Goal: Information Seeking & Learning: Learn about a topic

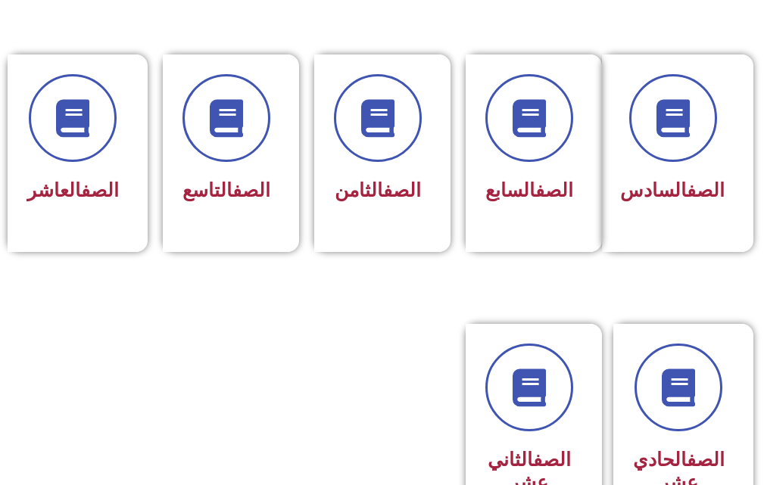
scroll to position [833, 0]
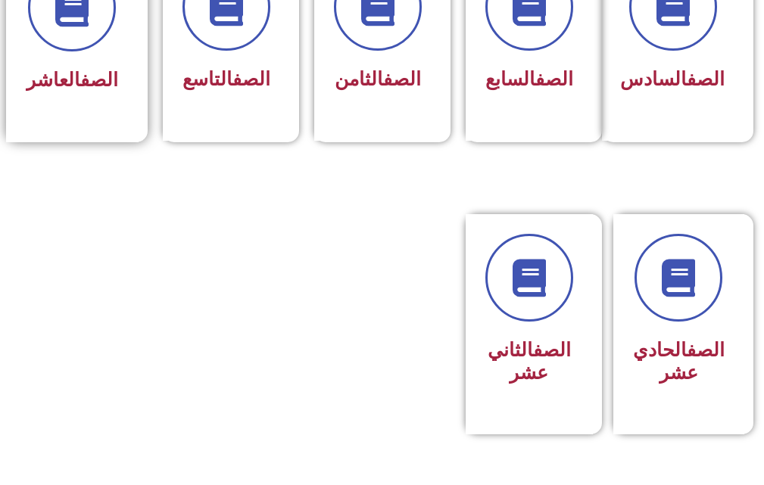
click at [116, 76] on h3 "الصف العاشر" at bounding box center [73, 80] width 92 height 23
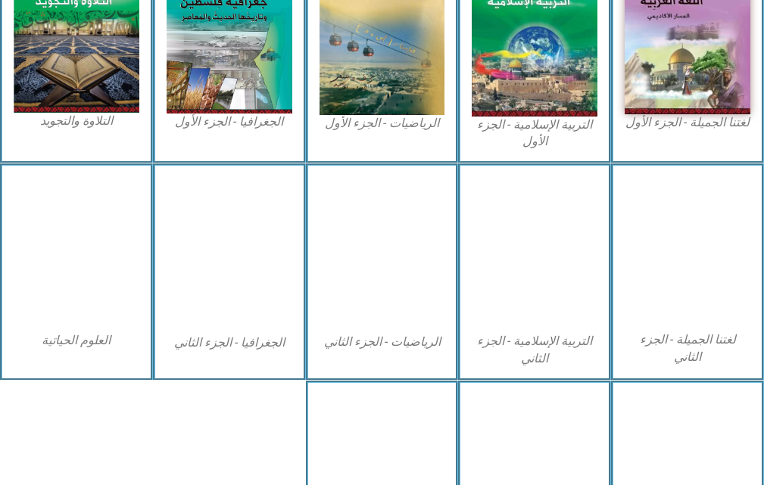
scroll to position [454, 0]
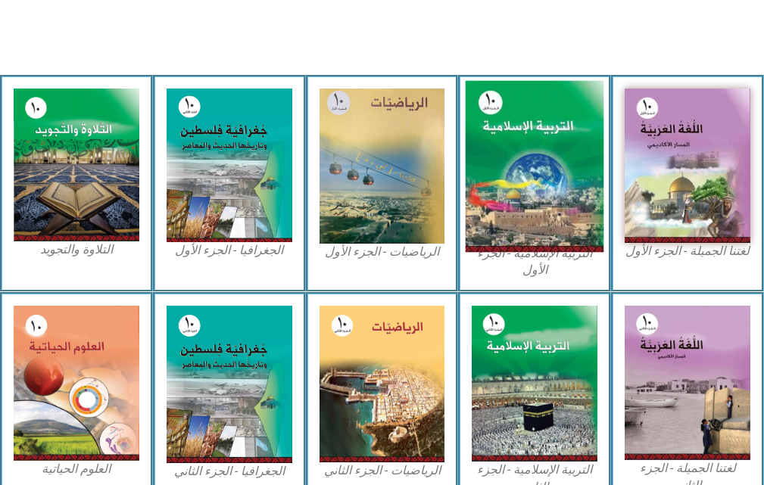
click at [537, 131] on img at bounding box center [535, 167] width 138 height 172
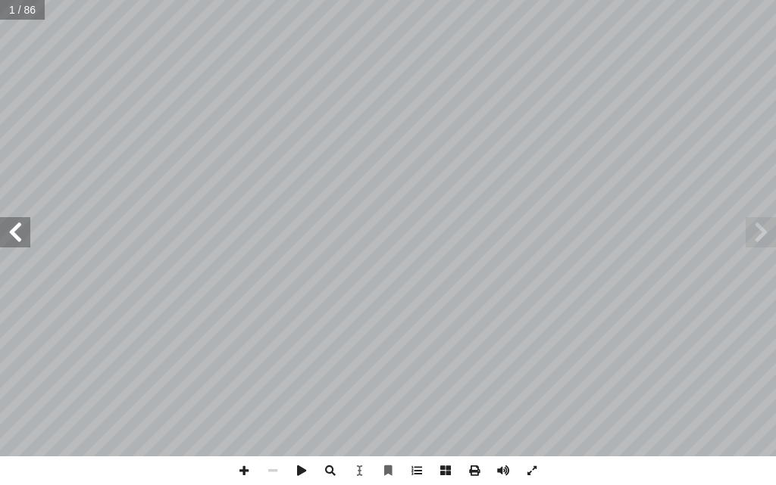
drag, startPoint x: 773, startPoint y: 243, endPoint x: 746, endPoint y: 231, distance: 29.8
click at [760, 236] on span at bounding box center [760, 232] width 30 height 30
click at [5, 242] on span at bounding box center [15, 232] width 30 height 30
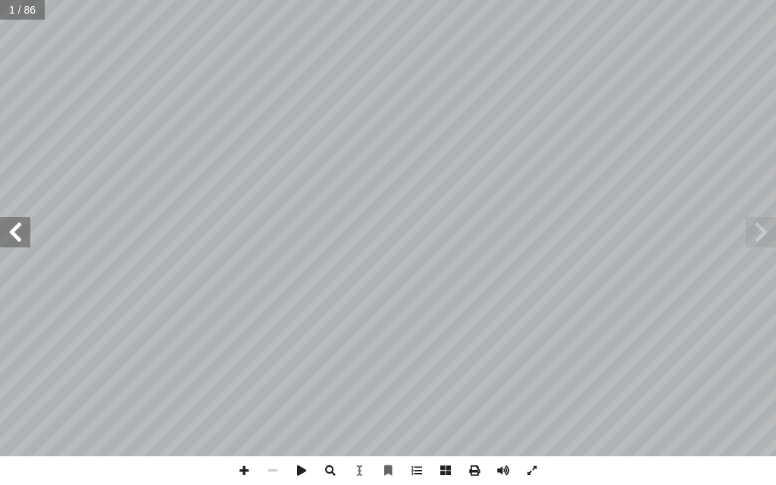
click at [5, 242] on span at bounding box center [15, 232] width 30 height 30
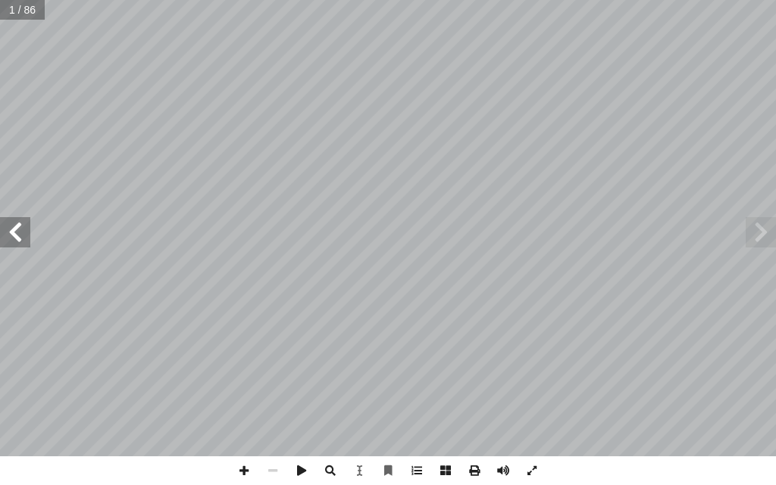
click at [5, 242] on span at bounding box center [15, 232] width 30 height 30
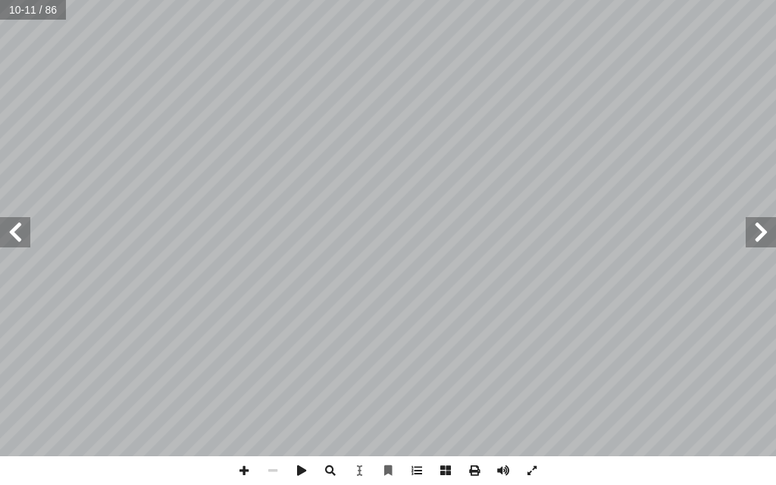
click at [5, 242] on span at bounding box center [15, 232] width 30 height 30
click at [0, 242] on span at bounding box center [15, 232] width 30 height 30
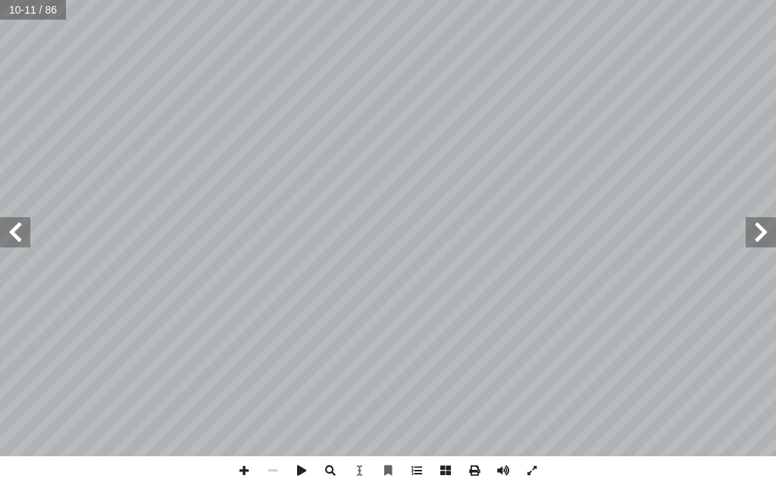
click at [0, 242] on span at bounding box center [15, 232] width 30 height 30
drag, startPoint x: 0, startPoint y: 242, endPoint x: 23, endPoint y: 227, distance: 27.3
click at [8, 236] on span at bounding box center [15, 232] width 30 height 30
click at [23, 226] on span at bounding box center [15, 232] width 30 height 30
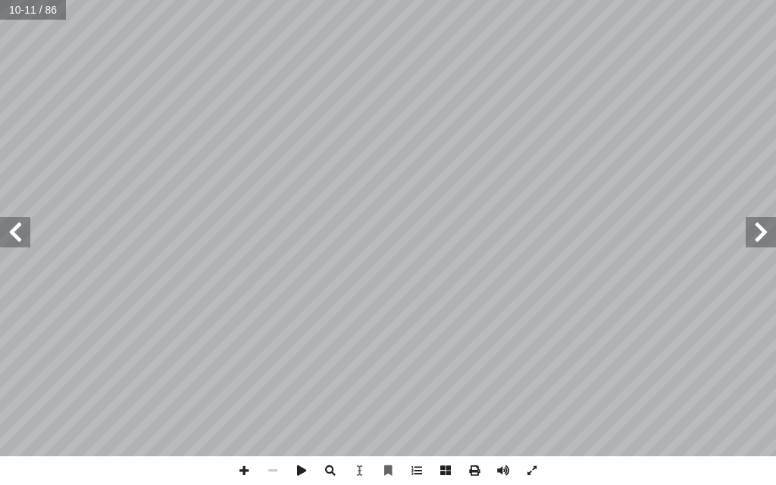
click at [23, 226] on span at bounding box center [15, 232] width 30 height 30
click at [21, 235] on span at bounding box center [15, 232] width 30 height 30
click at [16, 236] on span at bounding box center [15, 232] width 30 height 30
click at [14, 236] on span at bounding box center [15, 232] width 30 height 30
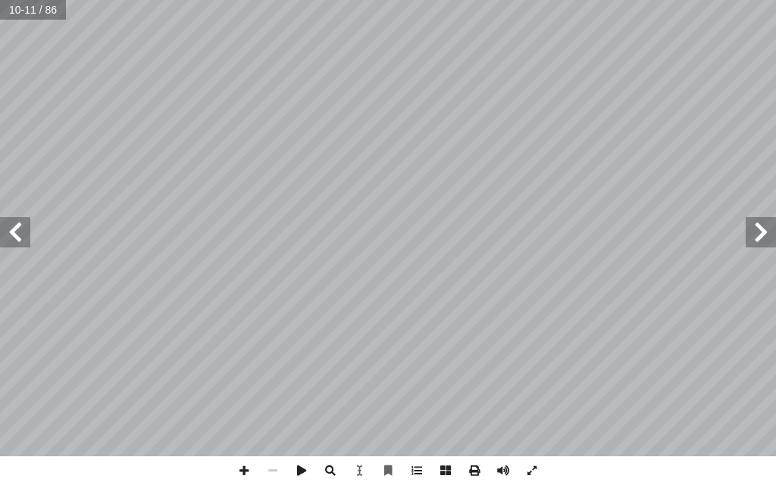
drag, startPoint x: 13, startPoint y: 239, endPoint x: 5, endPoint y: 227, distance: 14.3
click at [6, 228] on span at bounding box center [15, 232] width 30 height 30
drag, startPoint x: 5, startPoint y: 227, endPoint x: 0, endPoint y: 219, distance: 9.9
click at [0, 220] on span at bounding box center [15, 232] width 30 height 30
click at [0, 207] on div "6 بوضــوح ّ يــة يــدل آ ر مرتيــن فــي هــذه ال� ّ ر) المكــر ّ الفعــل (يكــو…" at bounding box center [388, 228] width 776 height 457
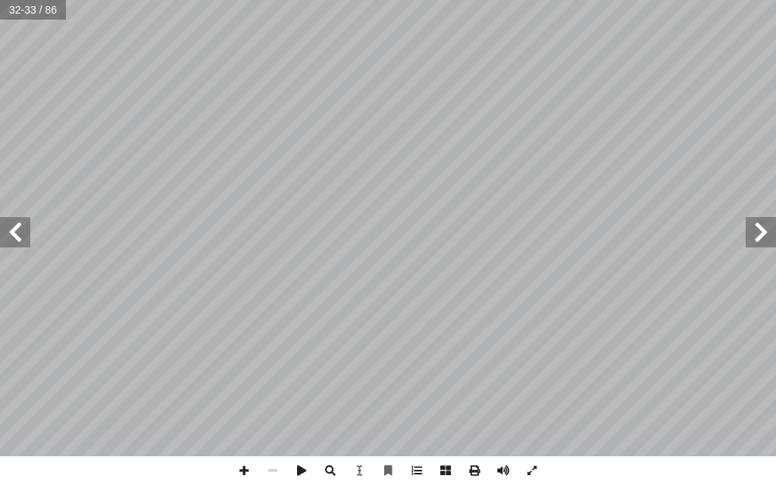
click at [756, 228] on span at bounding box center [760, 232] width 30 height 30
click at [529, 475] on span at bounding box center [531, 471] width 29 height 29
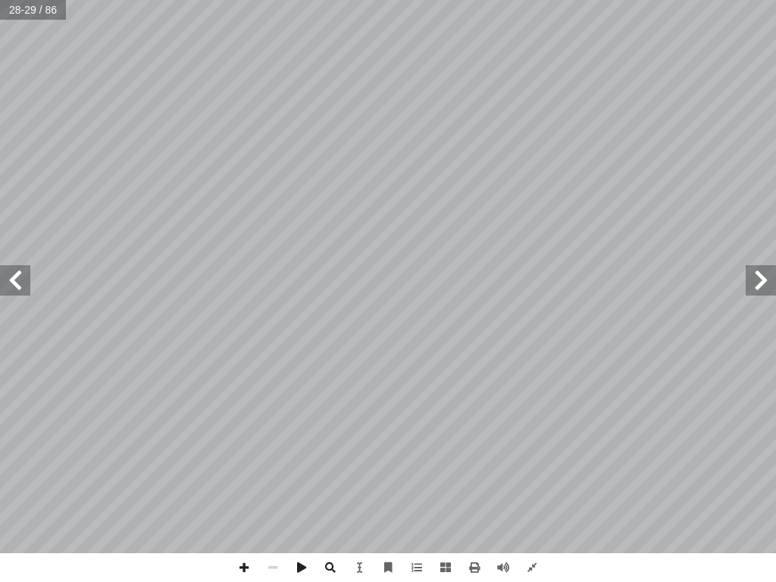
click at [8, 281] on span at bounding box center [15, 280] width 30 height 30
click at [273, 485] on span at bounding box center [272, 567] width 29 height 29
click at [243, 485] on span at bounding box center [243, 567] width 29 height 29
click at [269, 485] on span at bounding box center [272, 567] width 29 height 29
click at [254, 485] on span at bounding box center [243, 567] width 29 height 29
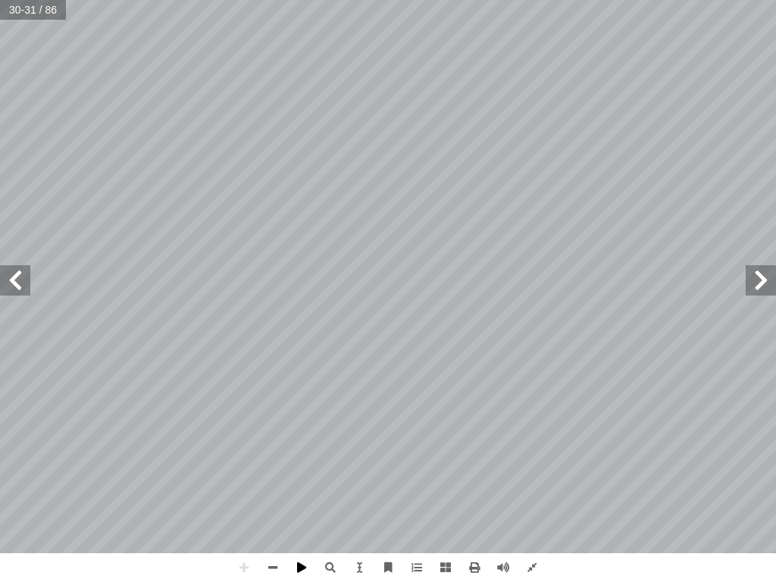
click at [287, 485] on span at bounding box center [301, 567] width 29 height 29
click at [268, 485] on span at bounding box center [272, 567] width 29 height 29
click at [769, 288] on span at bounding box center [760, 280] width 30 height 30
click at [757, 278] on span at bounding box center [760, 280] width 30 height 30
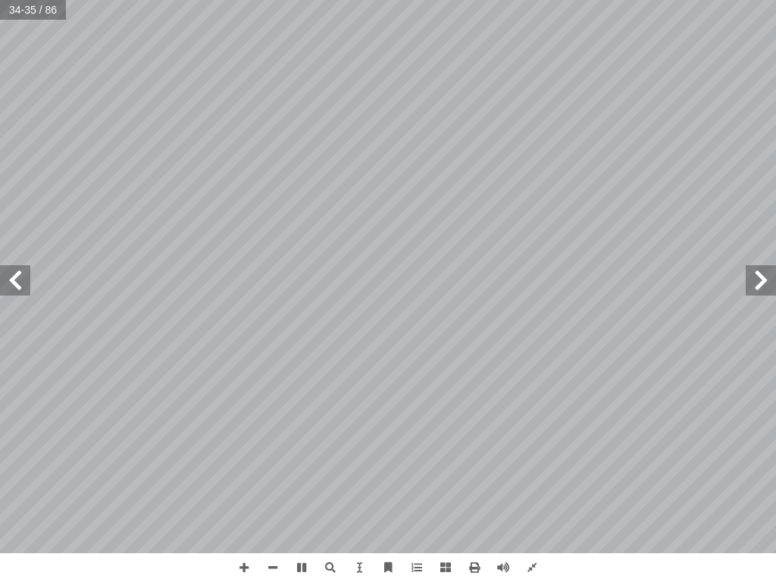
click at [757, 278] on span at bounding box center [760, 280] width 30 height 30
click at [15, 287] on span at bounding box center [15, 280] width 30 height 30
click at [762, 283] on span at bounding box center [760, 280] width 30 height 30
click at [763, 283] on span at bounding box center [760, 280] width 30 height 30
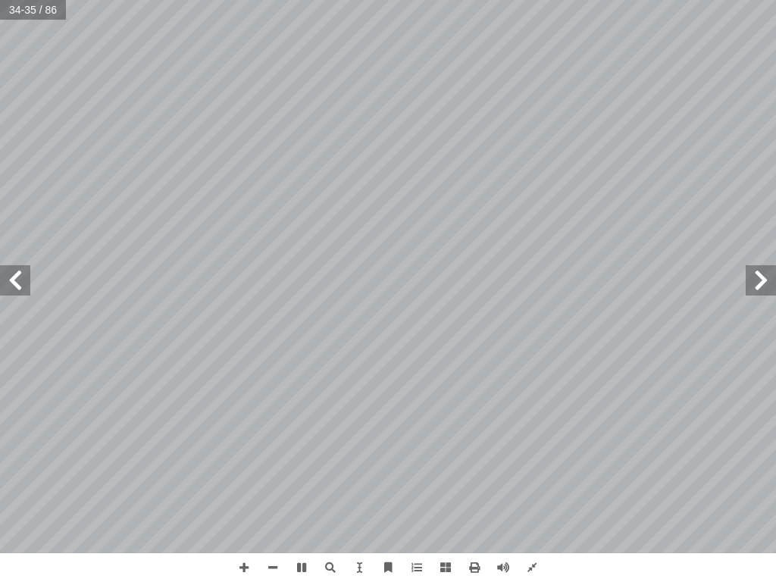
click at [762, 271] on span at bounding box center [760, 280] width 30 height 30
click at [775, 286] on span at bounding box center [760, 280] width 30 height 30
click at [759, 273] on span at bounding box center [760, 280] width 30 height 30
click at [507, 485] on span at bounding box center [502, 567] width 29 height 29
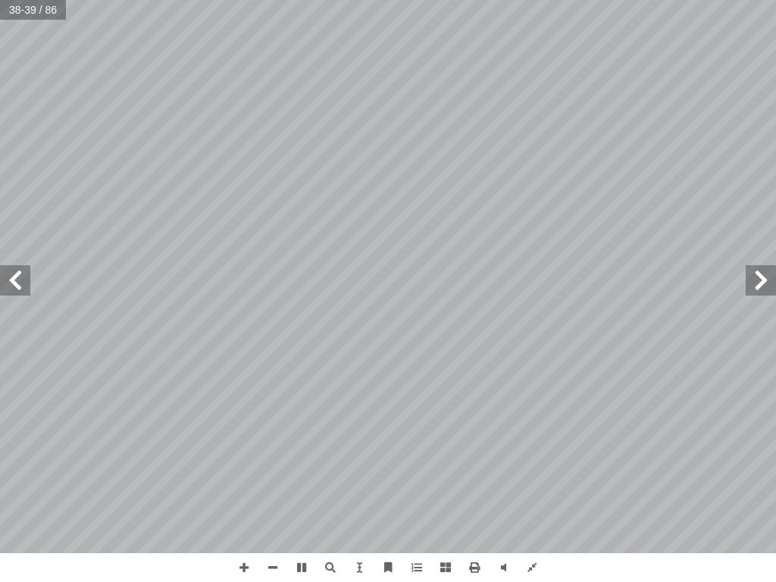
click at [762, 276] on span at bounding box center [760, 280] width 30 height 30
click at [764, 276] on span at bounding box center [760, 280] width 30 height 30
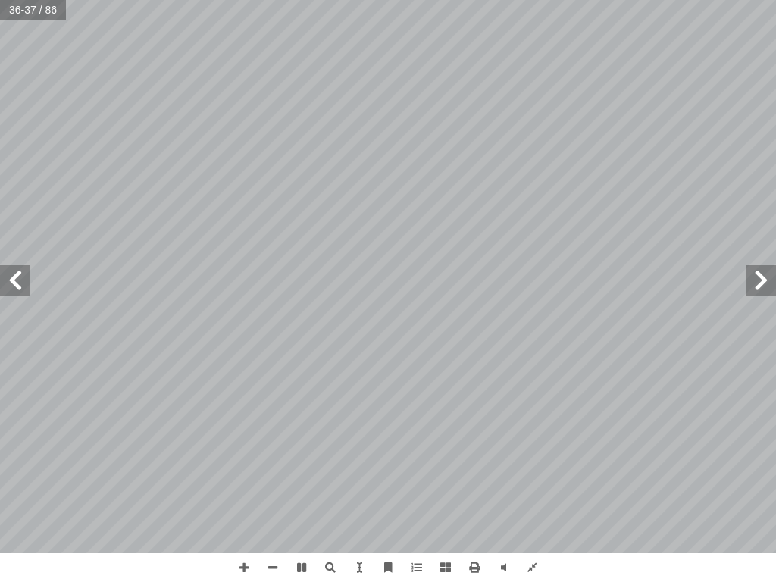
click at [764, 276] on span at bounding box center [760, 280] width 30 height 30
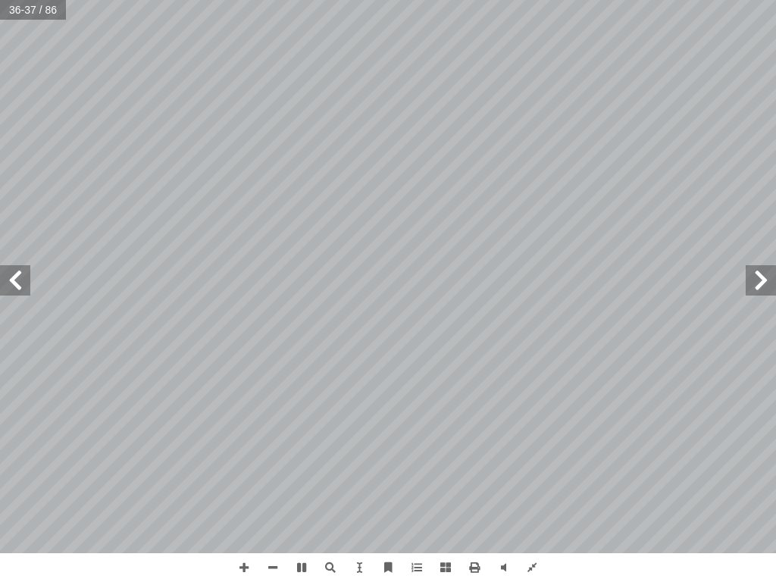
click at [764, 276] on span at bounding box center [760, 280] width 30 height 30
click at [301, 485] on span at bounding box center [301, 567] width 29 height 29
click at [764, 288] on span at bounding box center [760, 280] width 30 height 30
click at [760, 286] on span at bounding box center [760, 280] width 30 height 30
click at [758, 285] on span at bounding box center [760, 280] width 30 height 30
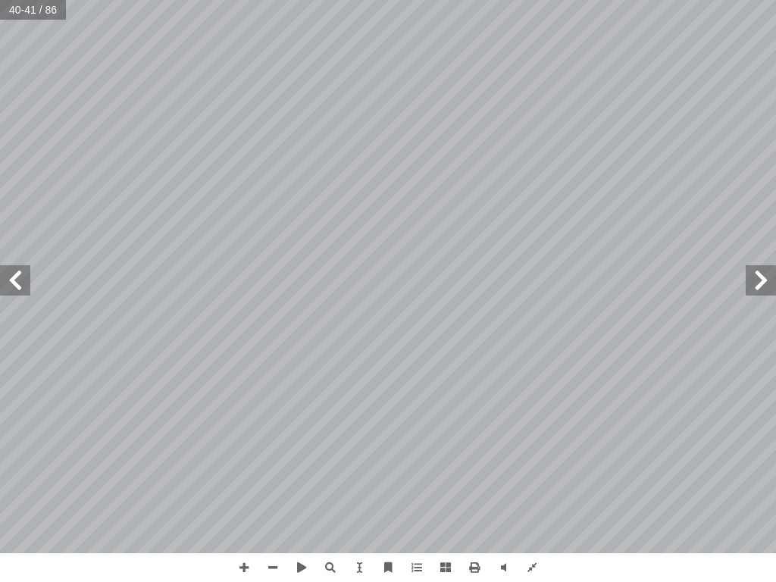
click at [755, 283] on span at bounding box center [760, 280] width 30 height 30
click at [751, 279] on span at bounding box center [760, 280] width 30 height 30
click at [748, 279] on span at bounding box center [760, 280] width 30 height 30
click at [535, 485] on span at bounding box center [531, 567] width 29 height 29
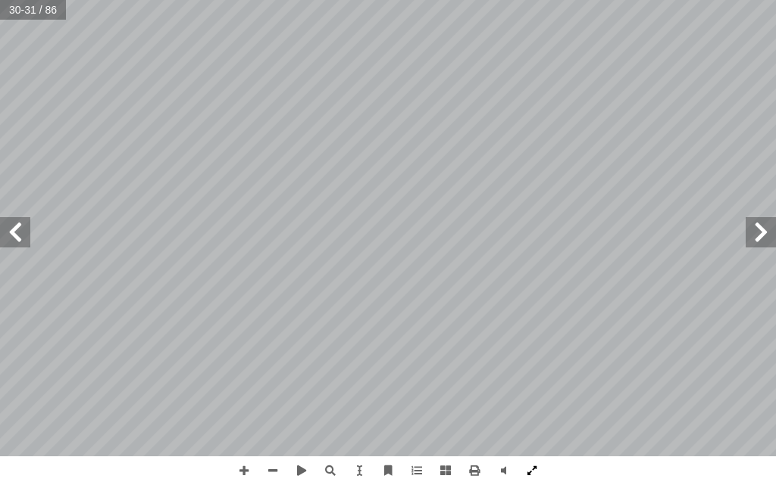
click at [522, 463] on span at bounding box center [531, 471] width 29 height 29
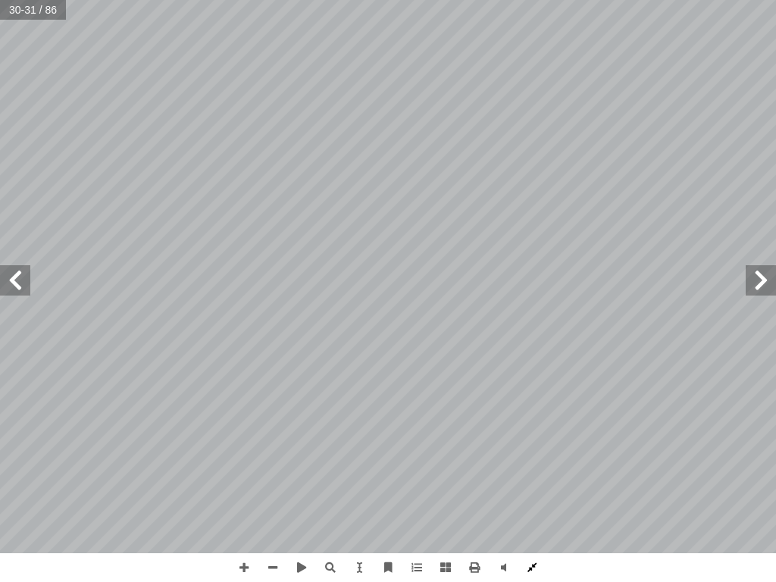
click at [538, 485] on span at bounding box center [531, 567] width 29 height 29
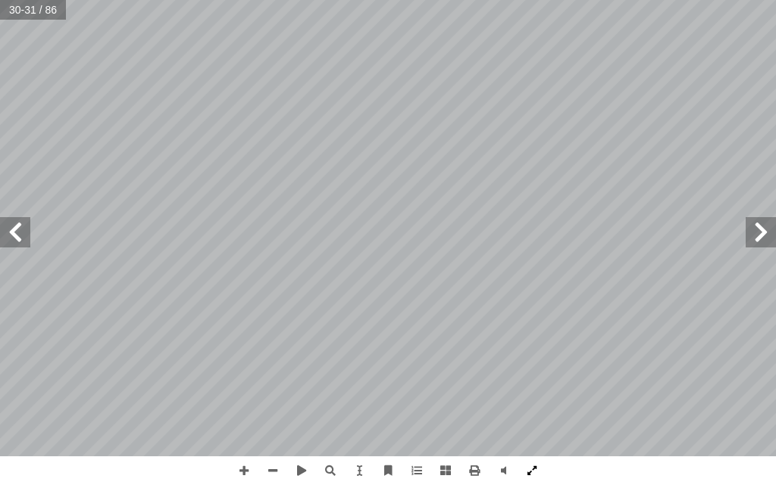
click at [529, 471] on span at bounding box center [531, 471] width 29 height 29
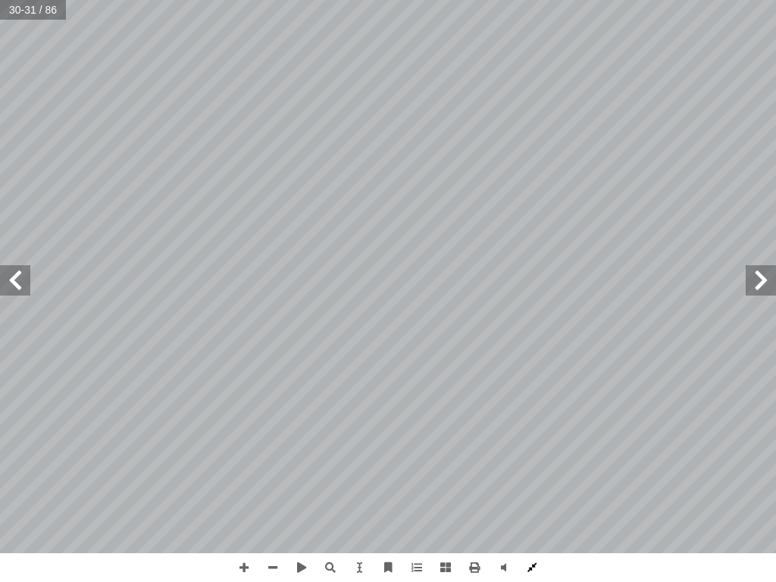
click at [522, 485] on span at bounding box center [531, 567] width 29 height 29
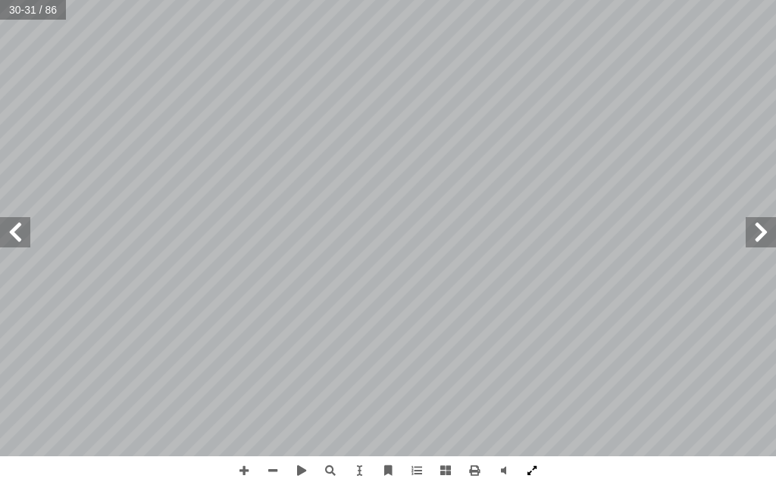
click at [528, 468] on span at bounding box center [531, 471] width 29 height 29
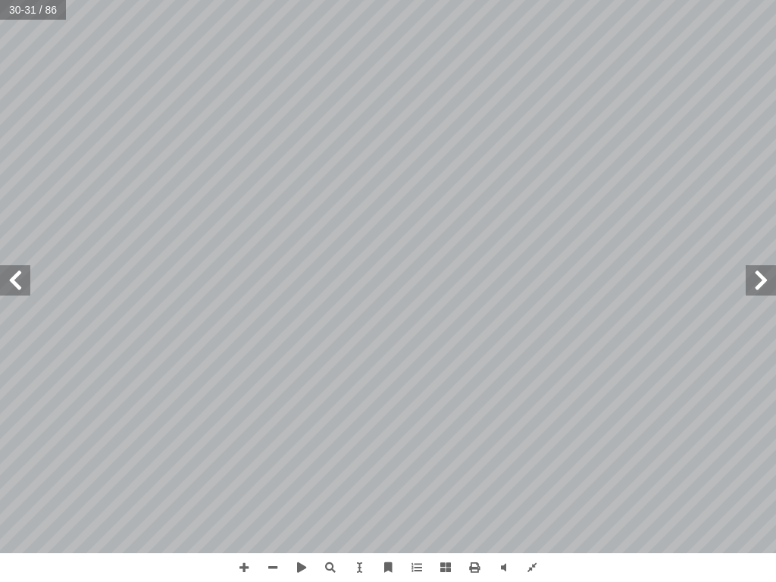
click at [23, 279] on span at bounding box center [15, 280] width 30 height 30
drag, startPoint x: 528, startPoint y: 557, endPoint x: 524, endPoint y: 475, distance: 82.6
click at [529, 485] on span at bounding box center [531, 567] width 29 height 29
